Goal: Task Accomplishment & Management: Complete application form

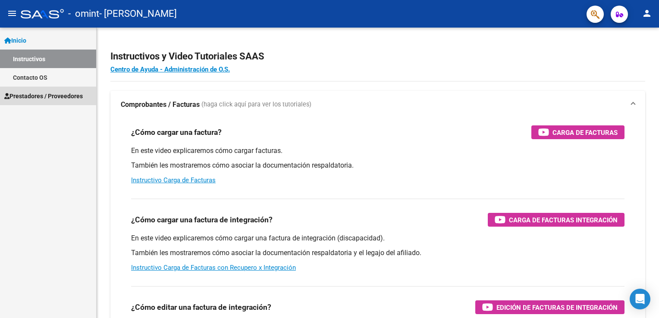
click at [63, 92] on span "Prestadores / Proveedores" at bounding box center [43, 95] width 78 height 9
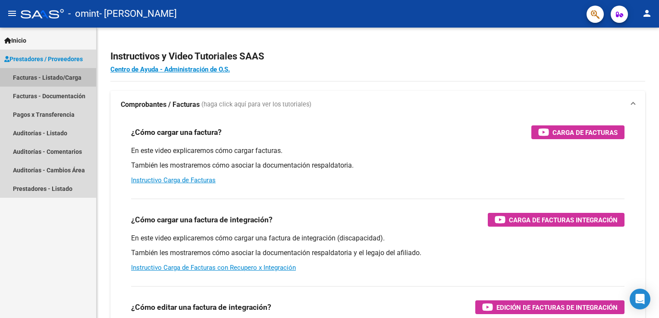
click at [69, 77] on link "Facturas - Listado/Carga" at bounding box center [48, 77] width 96 height 19
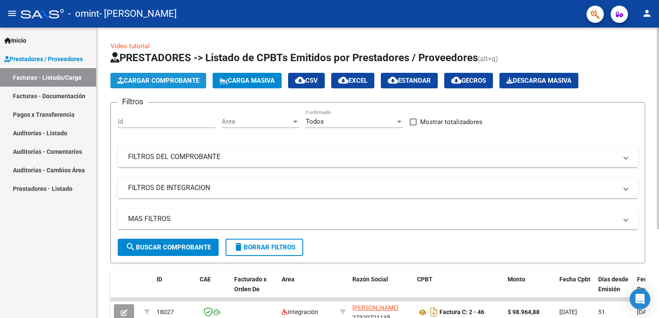
click at [175, 84] on span "Cargar Comprobante" at bounding box center [158, 81] width 82 height 8
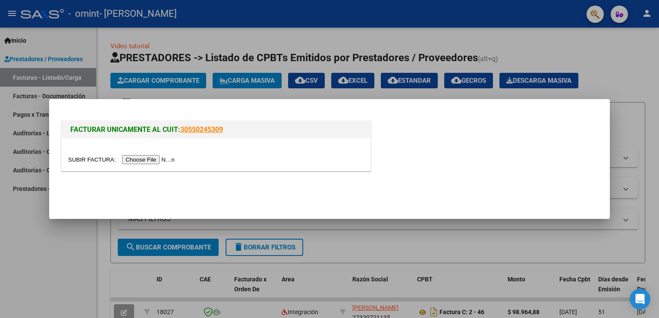
click at [153, 160] on input "file" at bounding box center [122, 159] width 109 height 9
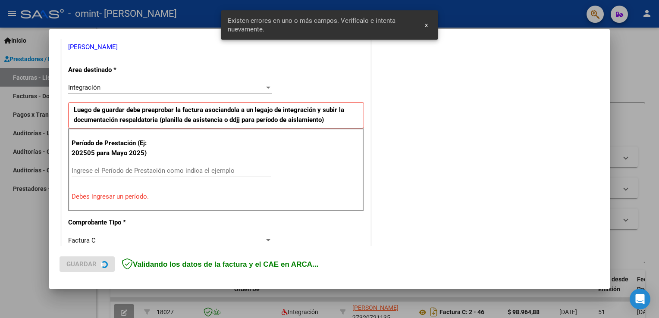
scroll to position [180, 0]
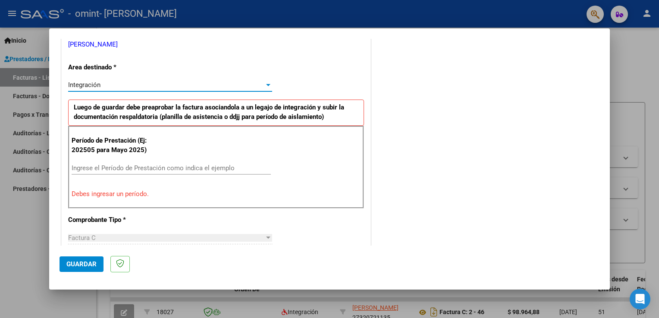
click at [267, 84] on div at bounding box center [268, 85] width 4 height 2
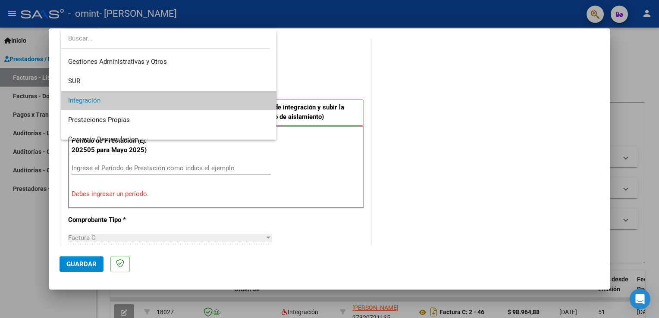
scroll to position [0, 0]
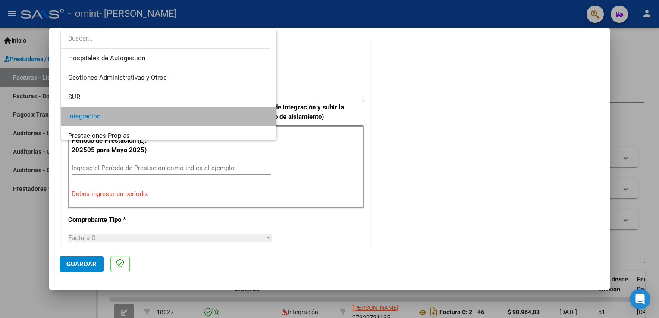
click at [223, 114] on span "Integración" at bounding box center [169, 116] width 202 height 19
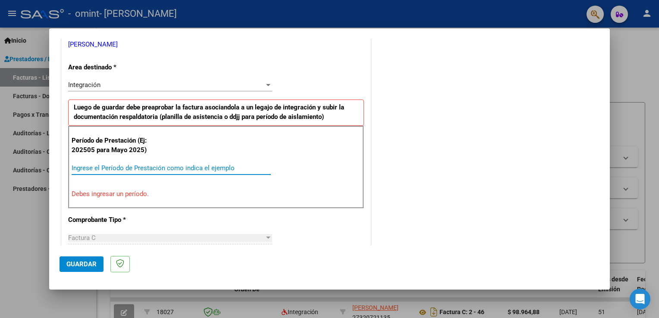
click at [209, 164] on input "Ingrese el Período de Prestación como indica el ejemplo" at bounding box center [171, 168] width 199 height 8
click at [127, 169] on input "Ingrese el Período de Prestación como indica el ejemplo" at bounding box center [171, 168] width 199 height 8
click at [237, 167] on input "Ingrese el Período de Prestación como indica el ejemplo" at bounding box center [171, 168] width 199 height 8
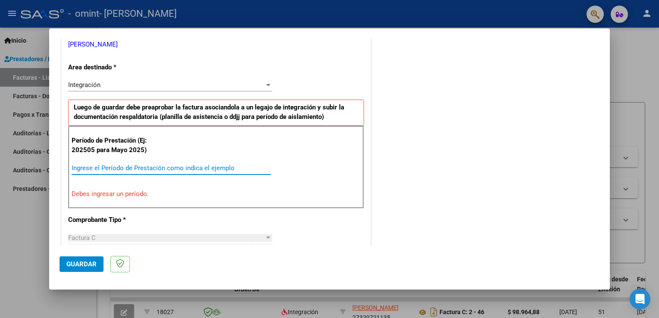
click at [132, 191] on p "Debes ingresar un período." at bounding box center [216, 194] width 289 height 10
click at [131, 166] on input "Ingrese el Período de Prestación como indica el ejemplo" at bounding box center [171, 168] width 199 height 8
click at [235, 173] on div "Ingrese el Período de Prestación como indica el ejemplo" at bounding box center [171, 168] width 199 height 13
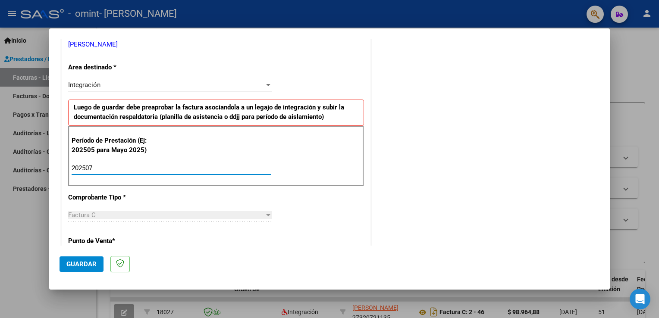
type input "202507"
click at [344, 165] on div "Período de Prestación (Ej: 202505 para Mayo 2025) 202507 Ingrese el Período de …" at bounding box center [216, 156] width 296 height 60
click at [90, 264] on span "Guardar" at bounding box center [81, 264] width 30 height 8
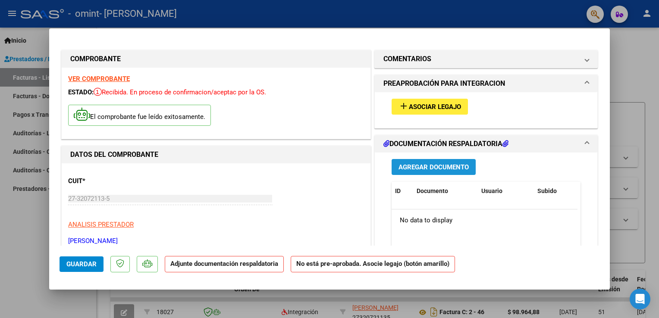
click at [435, 163] on span "Agregar Documento" at bounding box center [433, 167] width 70 height 8
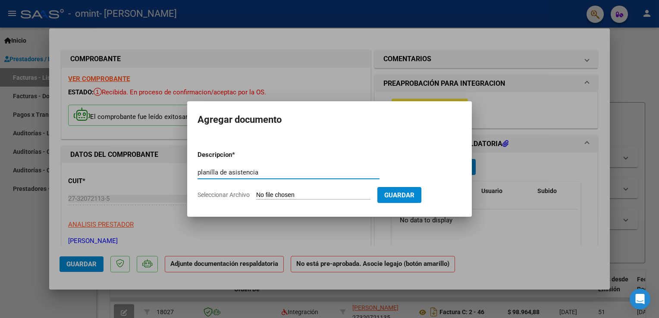
type input "planilla de asistencia"
click at [312, 192] on input "Seleccionar Archivo" at bounding box center [313, 195] width 114 height 8
type input "C:\fakepath\planilla Ruchinsky Julio 2025.pdf"
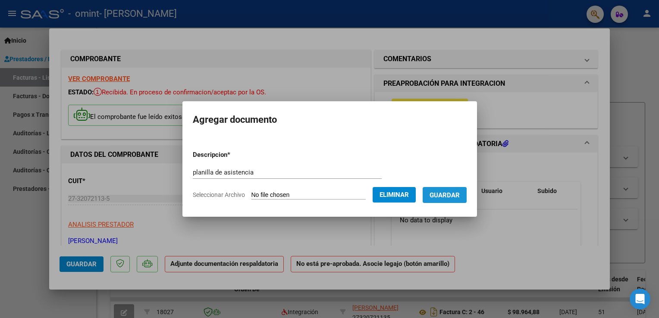
click at [442, 199] on span "Guardar" at bounding box center [444, 195] width 30 height 8
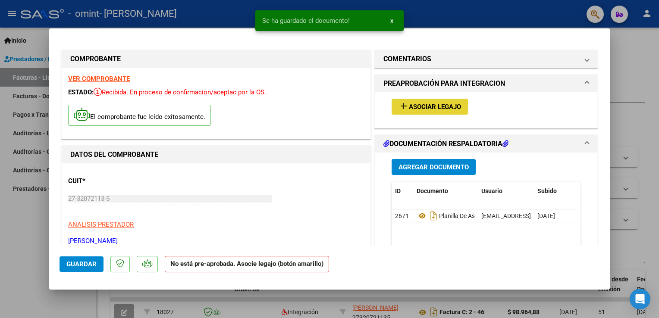
click at [411, 106] on span "Asociar Legajo" at bounding box center [435, 107] width 52 height 8
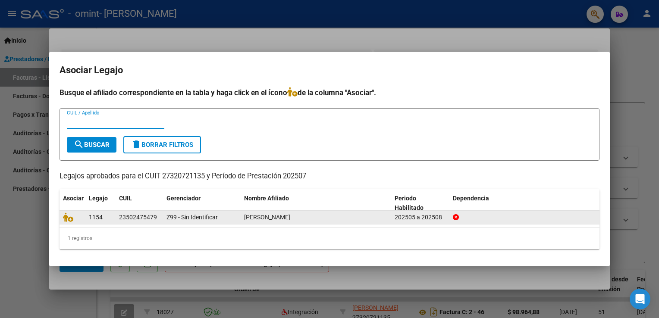
click at [284, 223] on datatable-body-cell "RUCHINSKY PABLO ALBERTO" at bounding box center [316, 217] width 150 height 13
click at [343, 224] on div "1154 23502475479 Z99 - Sin Identificar RUCHINSKY PABLO ALBERTO 202505 a 202508" at bounding box center [329, 218] width 540 height 14
click at [343, 218] on div "RUCHINSKY PABLO ALBERTO" at bounding box center [316, 218] width 144 height 10
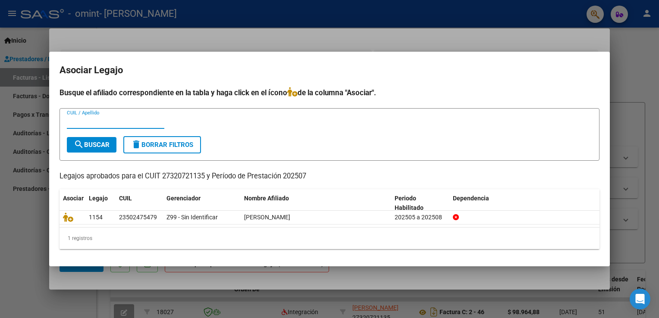
click at [105, 124] on input "CUIL / Apellido" at bounding box center [115, 122] width 97 height 8
type input "Ruchinsky"
click at [95, 141] on span "search Buscar" at bounding box center [92, 145] width 36 height 8
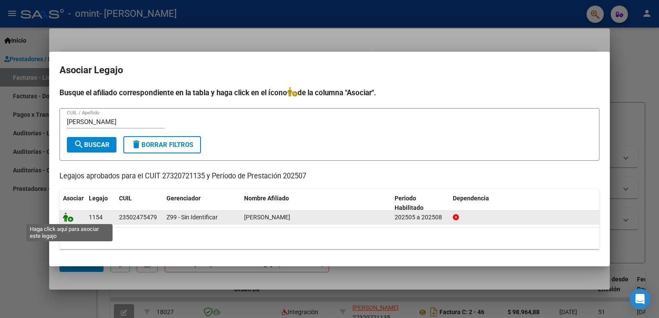
click at [70, 220] on icon at bounding box center [68, 217] width 10 height 9
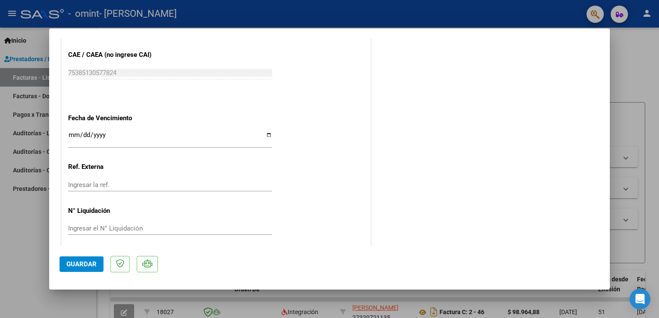
scroll to position [564, 0]
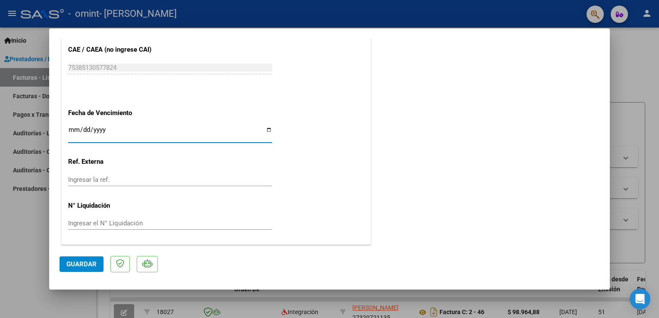
click at [264, 131] on input "Ingresar la fecha" at bounding box center [170, 133] width 204 height 14
type input "2025-10-03"
click at [194, 173] on div "Ingresar la ref." at bounding box center [170, 179] width 204 height 13
click at [84, 265] on span "Guardar" at bounding box center [81, 264] width 30 height 8
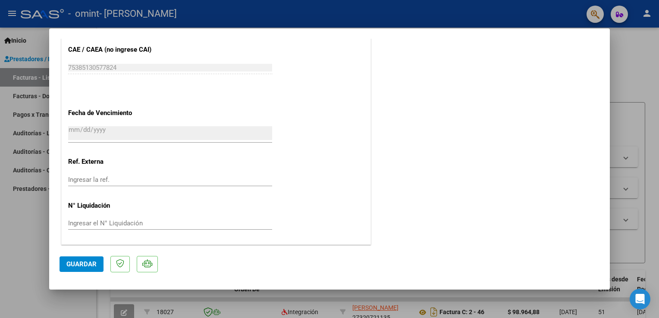
click at [627, 63] on div at bounding box center [329, 159] width 659 height 318
type input "$ 0,00"
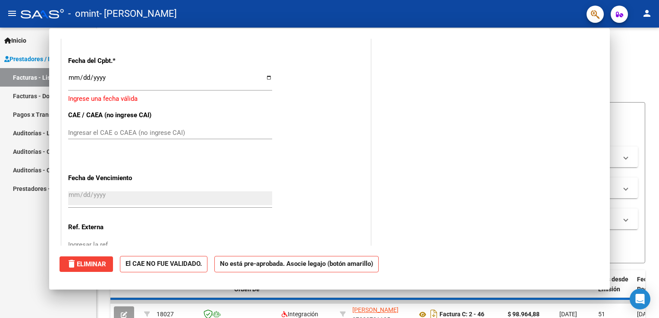
scroll to position [0, 0]
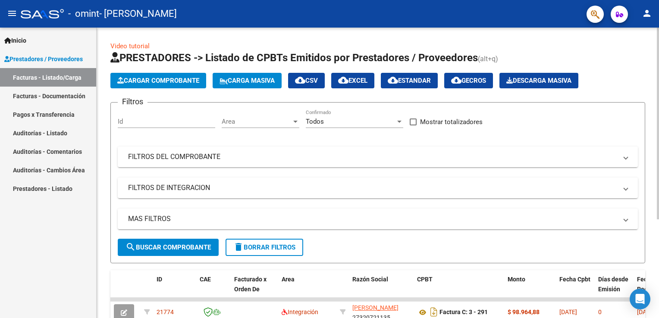
click at [654, 250] on div "Video tutorial PRESTADORES -> Listado de CPBTs Emitidos por Prestadores / Prove…" at bounding box center [378, 245] width 562 height 434
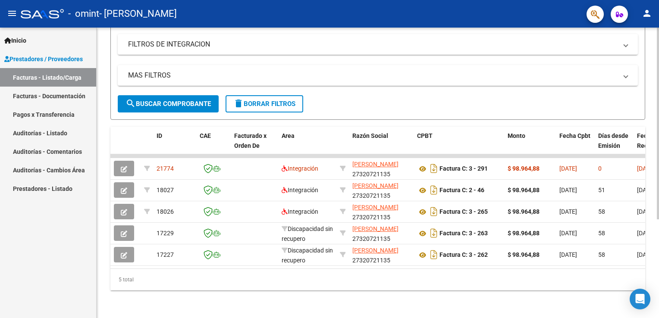
click at [658, 244] on div at bounding box center [657, 173] width 2 height 291
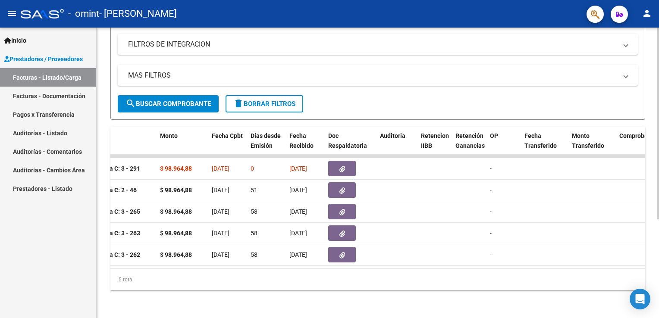
scroll to position [0, 0]
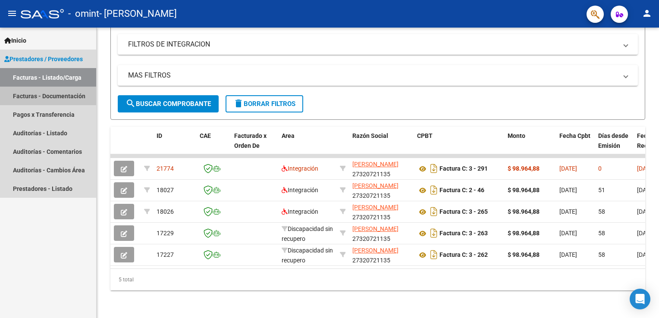
click at [46, 97] on link "Facturas - Documentación" at bounding box center [48, 96] width 96 height 19
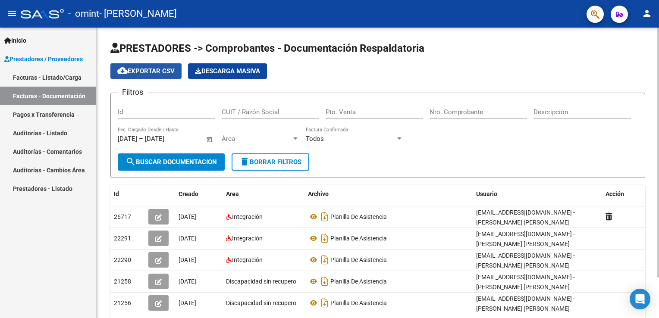
click at [144, 73] on span "cloud_download Exportar CSV" at bounding box center [145, 71] width 57 height 8
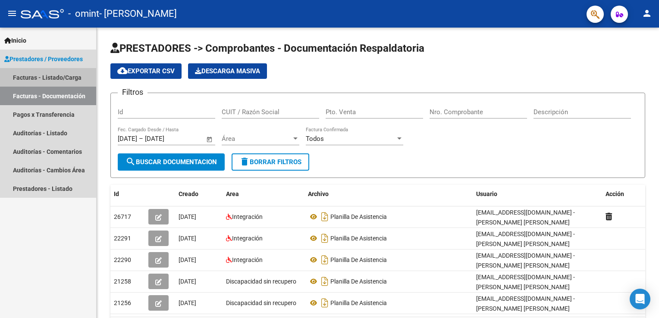
click at [58, 78] on link "Facturas - Listado/Carga" at bounding box center [48, 77] width 96 height 19
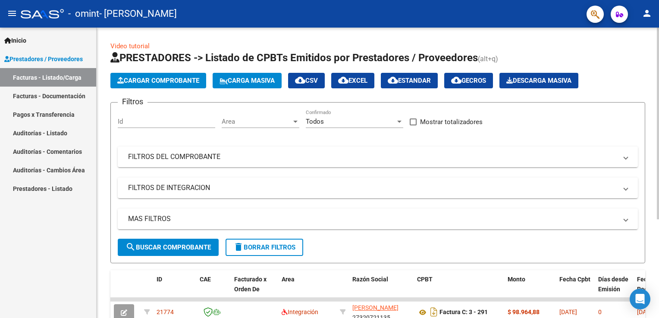
click at [150, 75] on button "Cargar Comprobante" at bounding box center [158, 81] width 96 height 16
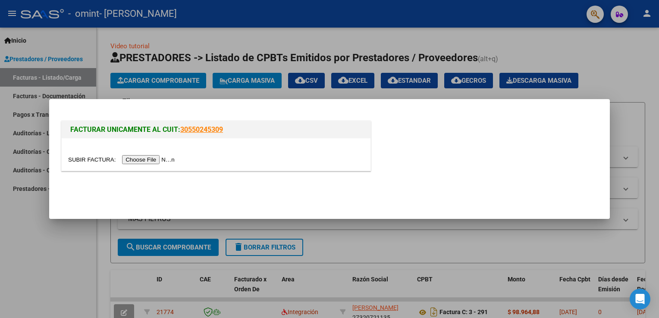
click at [153, 160] on input "file" at bounding box center [122, 159] width 109 height 9
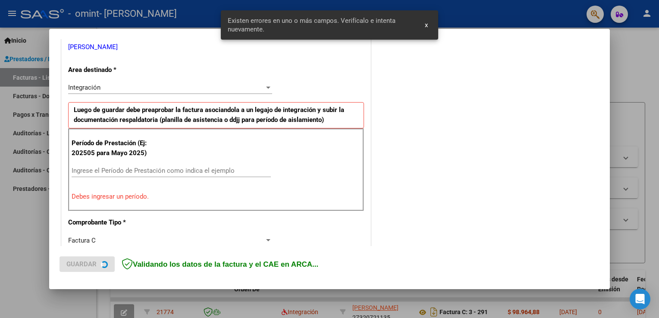
scroll to position [180, 0]
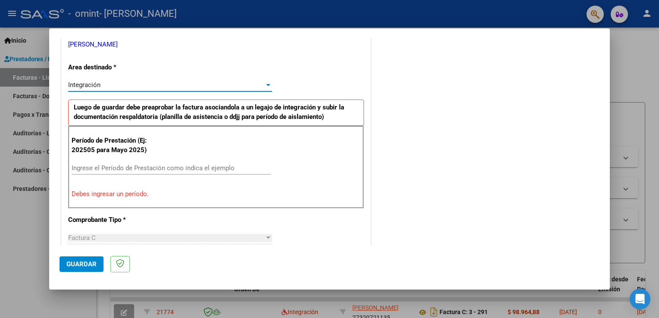
click at [267, 85] on div at bounding box center [268, 84] width 8 height 7
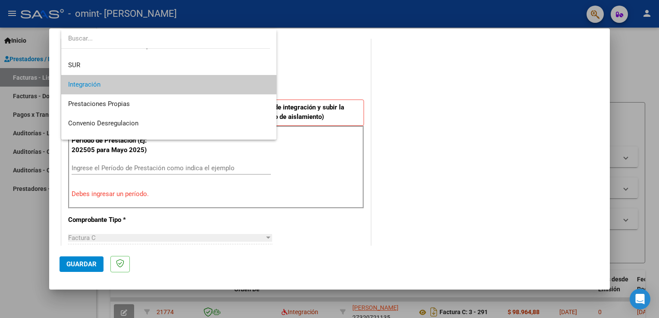
scroll to position [0, 0]
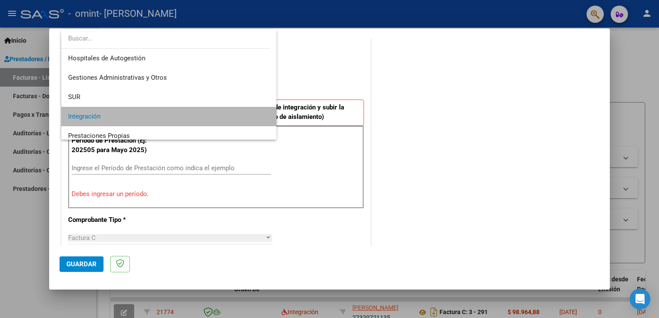
click at [221, 120] on span "Integración" at bounding box center [169, 116] width 202 height 19
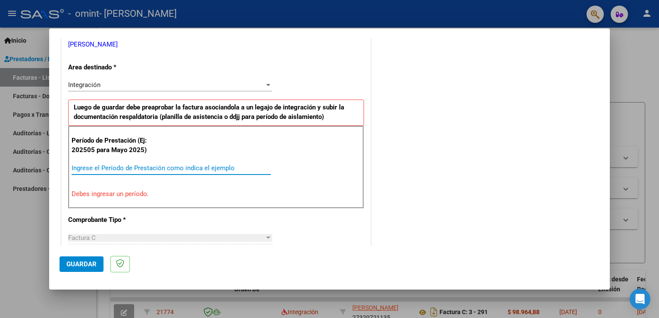
click at [184, 166] on input "Ingrese el Período de Prestación como indica el ejemplo" at bounding box center [171, 168] width 199 height 8
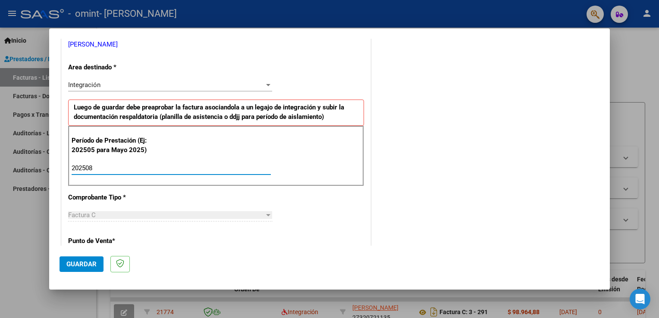
type input "202508"
click at [366, 266] on mat-dialog-actions "Guardar" at bounding box center [329, 263] width 540 height 34
click at [79, 263] on span "Guardar" at bounding box center [81, 264] width 30 height 8
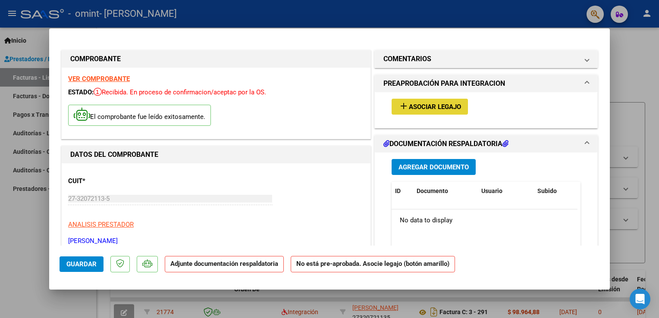
click at [418, 110] on span "Asociar Legajo" at bounding box center [435, 107] width 52 height 8
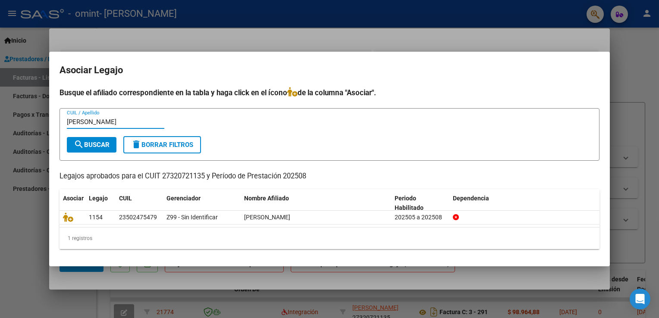
type input "ruchinsky"
click at [105, 146] on span "search Buscar" at bounding box center [92, 145] width 36 height 8
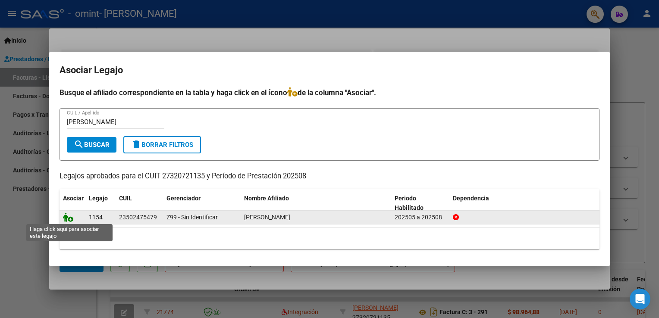
click at [69, 218] on icon at bounding box center [68, 217] width 10 height 9
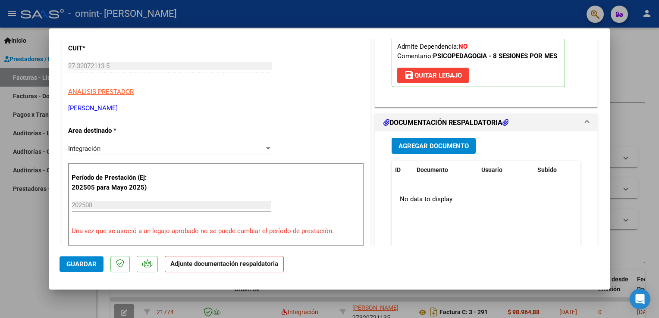
scroll to position [138, 0]
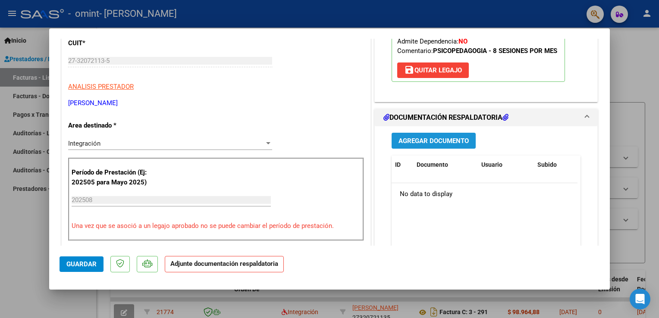
click at [432, 139] on span "Agregar Documento" at bounding box center [433, 141] width 70 height 8
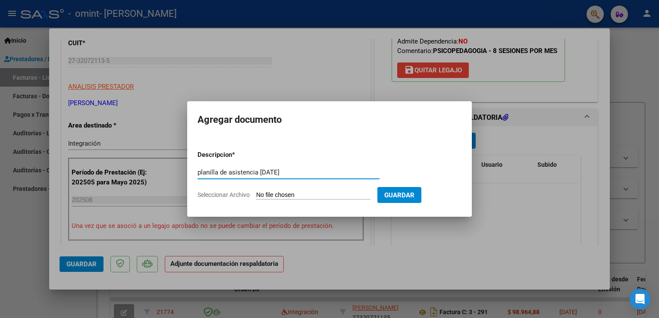
type input "planilla de asistencia agosto 2025"
click at [274, 197] on input "Seleccionar Archivo" at bounding box center [313, 195] width 114 height 8
type input "C:\fakepath\planilla Ruchinsky agosto 2025.pdf"
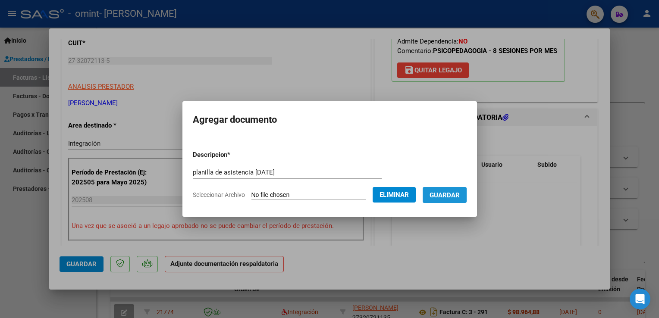
click at [437, 200] on button "Guardar" at bounding box center [444, 195] width 44 height 16
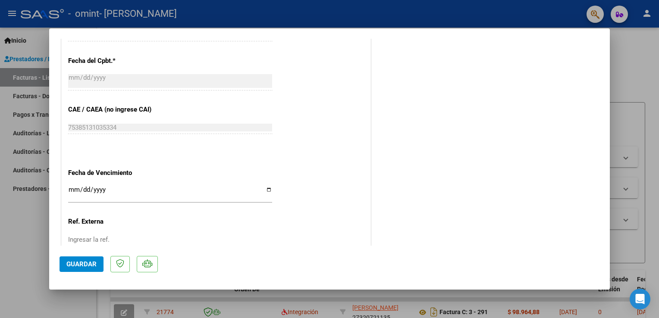
scroll to position [517, 0]
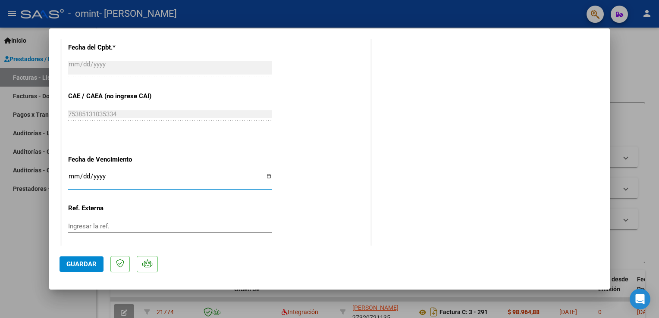
click at [266, 176] on input "Ingresar la fecha" at bounding box center [170, 180] width 204 height 14
type input "2025-10-10"
click at [64, 263] on button "Guardar" at bounding box center [81, 264] width 44 height 16
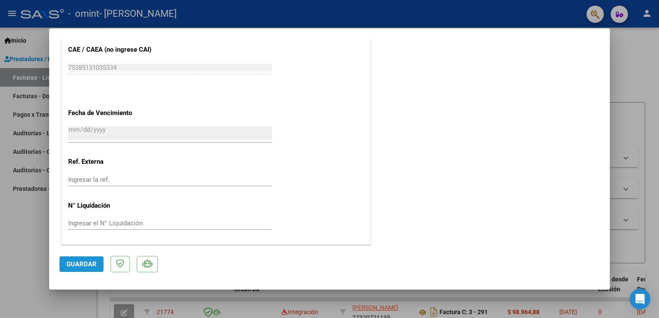
click at [88, 263] on span "Guardar" at bounding box center [81, 264] width 30 height 8
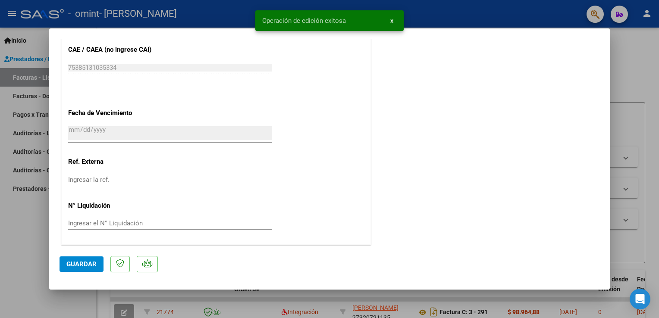
click at [628, 69] on div at bounding box center [329, 159] width 659 height 318
type input "$ 0,00"
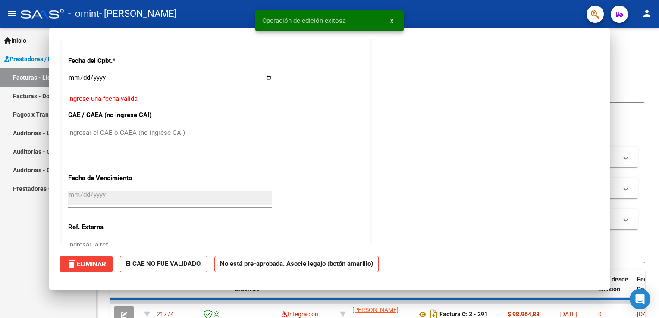
scroll to position [629, 0]
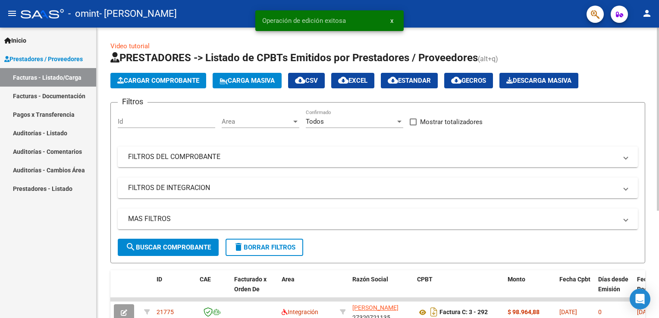
click at [655, 253] on div "Video tutorial PRESTADORES -> Listado de CPBTs Emitidos por Prestadores / Prove…" at bounding box center [378, 256] width 562 height 456
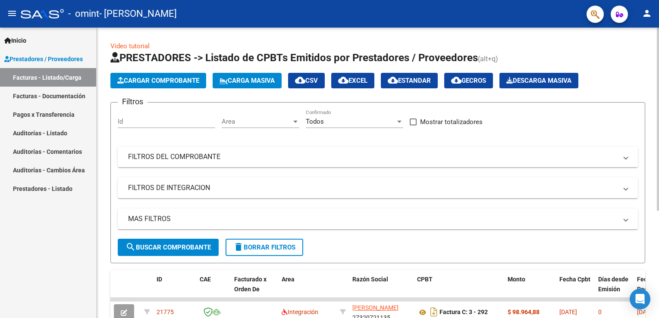
scroll to position [170, 0]
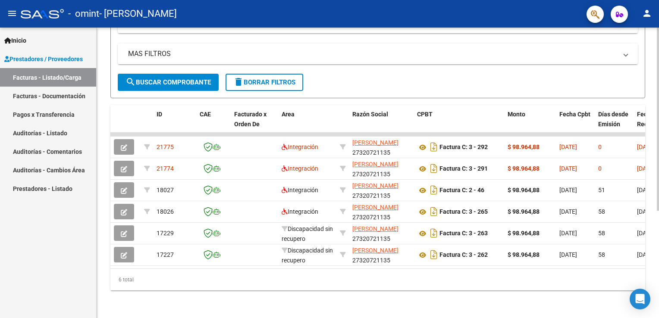
click at [657, 245] on div at bounding box center [657, 173] width 2 height 291
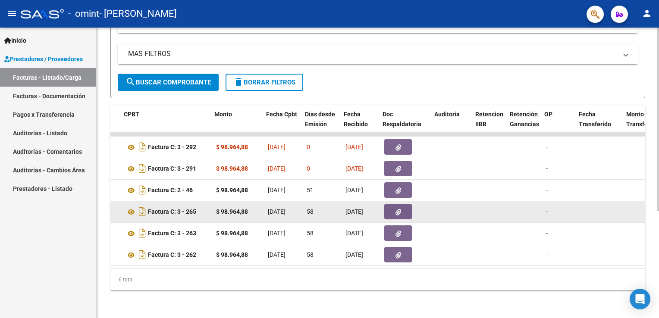
scroll to position [0, 293]
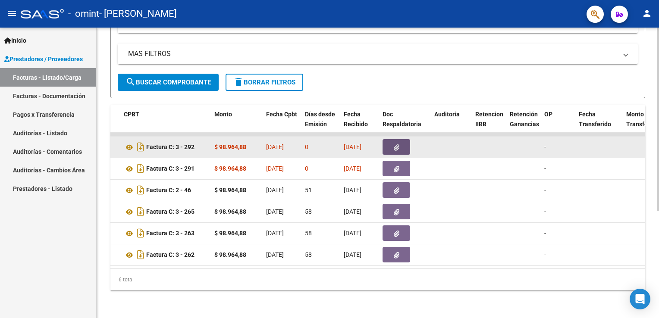
click at [394, 139] on button "button" at bounding box center [396, 147] width 28 height 16
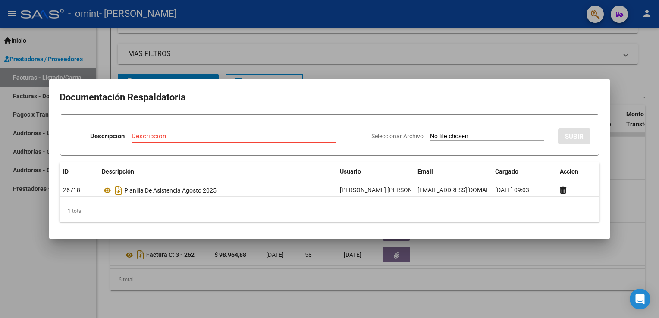
click at [459, 28] on div at bounding box center [329, 159] width 659 height 318
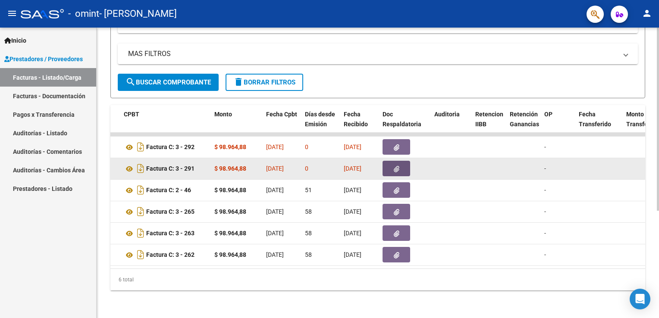
click at [408, 164] on button "button" at bounding box center [396, 169] width 28 height 16
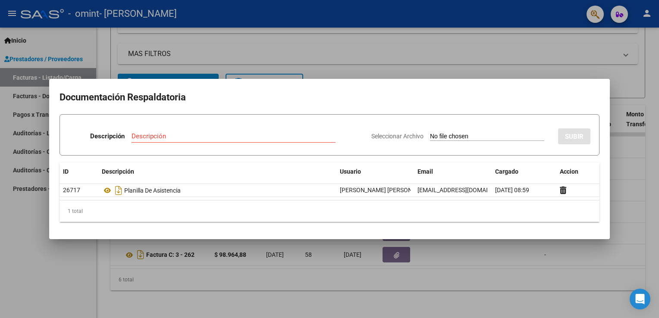
click at [560, 48] on div at bounding box center [329, 159] width 659 height 318
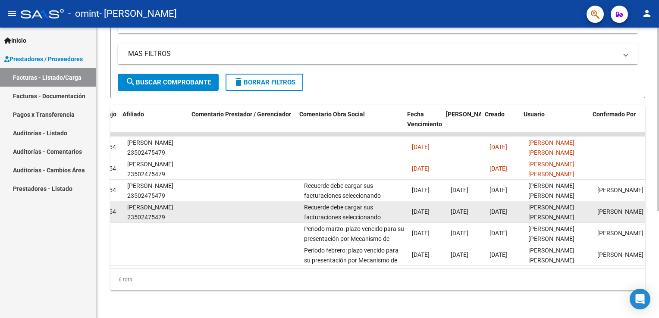
scroll to position [0, 1184]
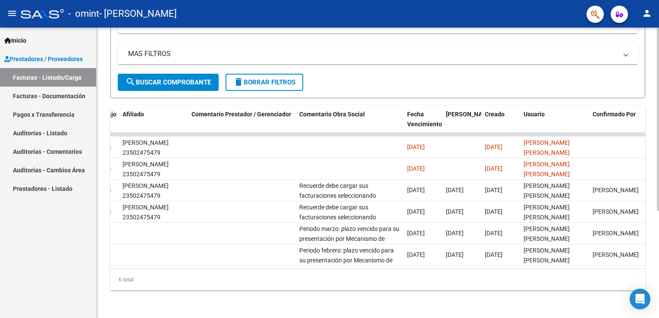
click at [655, 66] on div "Video tutorial PRESTADORES -> Listado de CPBTs Emitidos por Prestadores / Prove…" at bounding box center [378, 90] width 562 height 456
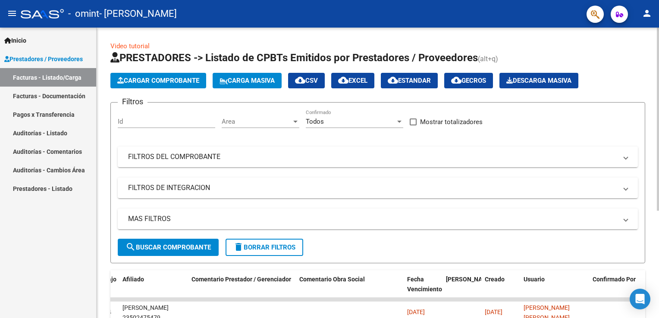
click at [658, 46] on div at bounding box center [657, 173] width 2 height 291
click at [645, 14] on mat-icon "person" at bounding box center [646, 13] width 10 height 10
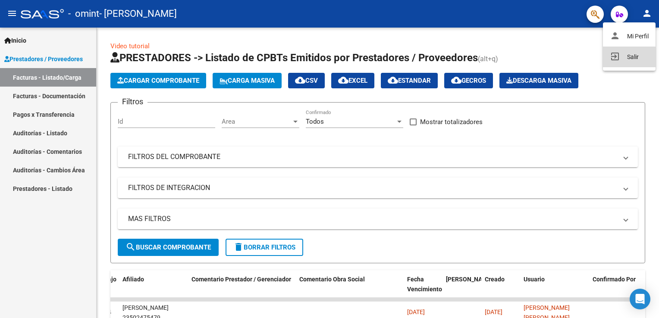
click at [630, 56] on button "exit_to_app Salir" at bounding box center [629, 57] width 53 height 21
